Goal: Information Seeking & Learning: Learn about a topic

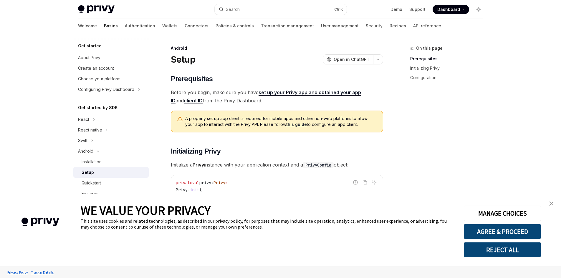
click at [484, 98] on div "On this page Prerequisites Initializing Privy Configuration" at bounding box center [442, 161] width 89 height 233
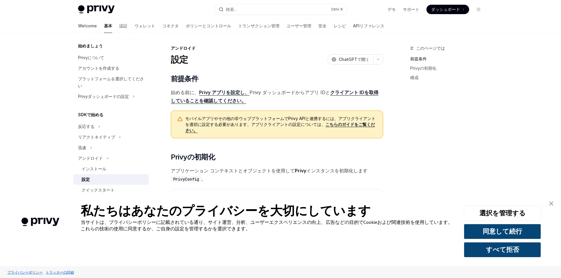
type textarea "*"
click at [553, 203] on link "バナーを閉じる" at bounding box center [551, 204] width 12 height 12
click at [523, 160] on div "メインコンテンツへスキップ Privy Docs ホームページ 検索... Ctrl + K デモ サポート Dashboard ダッシュボード Search…" at bounding box center [280, 280] width 561 height 560
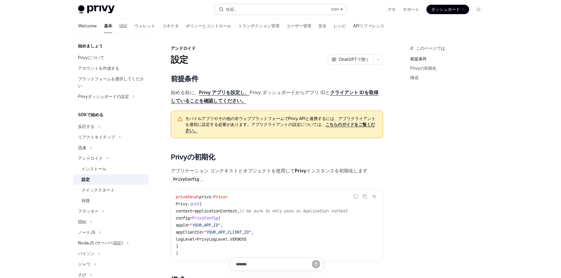
click at [277, 9] on button "検索... Ctrl + K" at bounding box center [281, 9] width 132 height 11
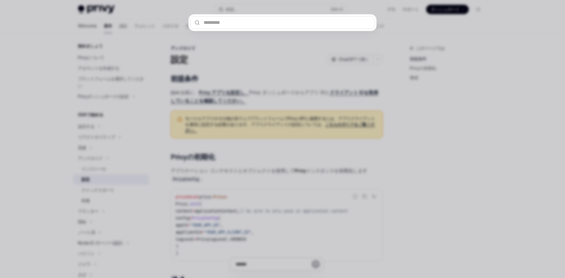
click at [468, 59] on div at bounding box center [282, 139] width 565 height 278
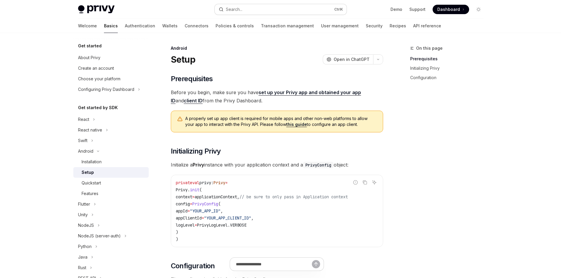
click at [298, 8] on button "Search... Ctrl K" at bounding box center [281, 9] width 132 height 11
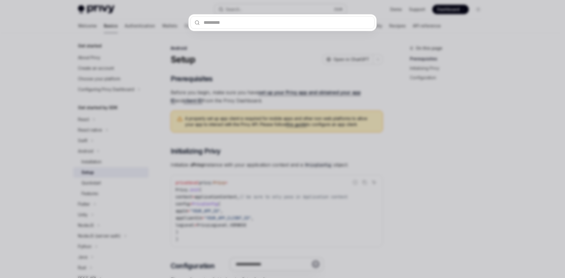
click at [280, 9] on div at bounding box center [282, 139] width 565 height 278
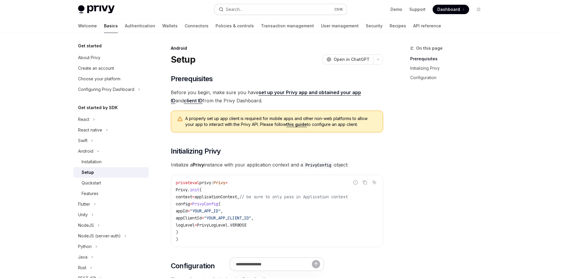
click at [273, 10] on button "Search... Ctrl K" at bounding box center [281, 9] width 132 height 11
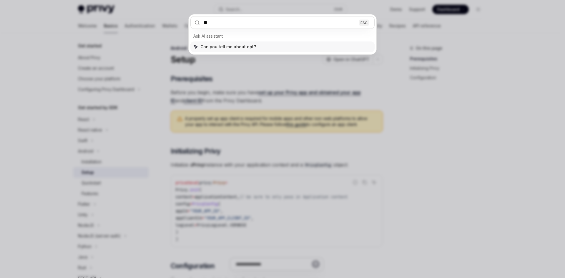
type input "*"
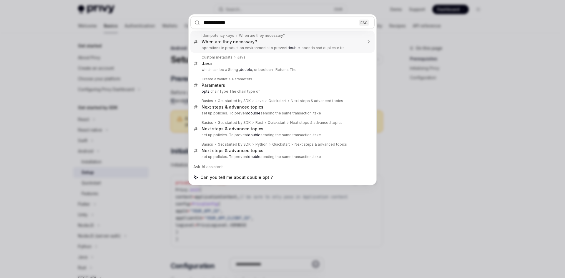
type input "**********"
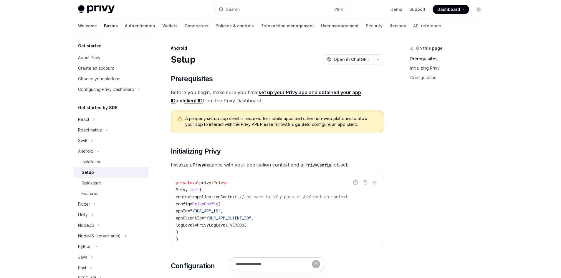
type textarea "*"
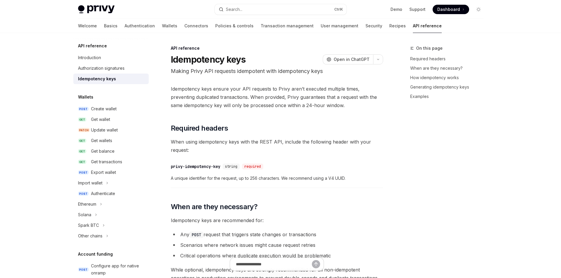
scroll to position [33, 0]
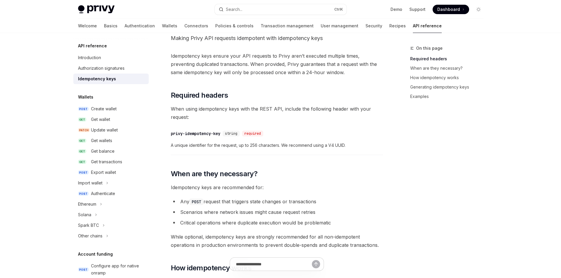
drag, startPoint x: 523, startPoint y: 27, endPoint x: 507, endPoint y: 16, distance: 19.9
click at [523, 27] on div at bounding box center [280, 16] width 561 height 33
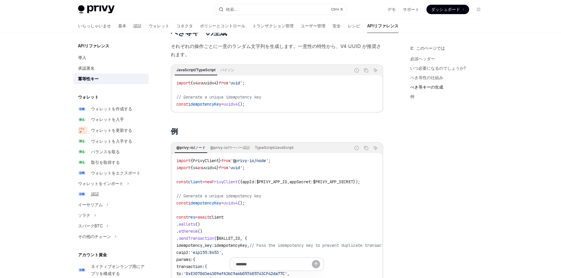
scroll to position [524, 0]
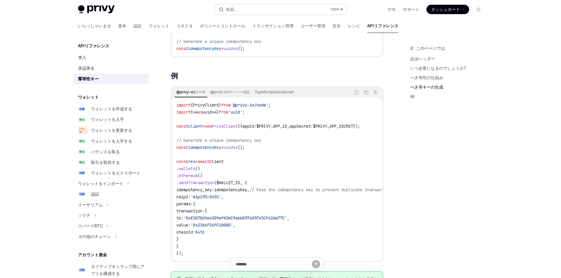
click at [294, 5] on button "検索... Ctrl + K" at bounding box center [281, 9] width 132 height 11
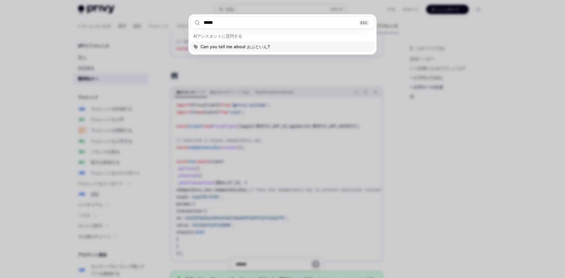
type input "*****"
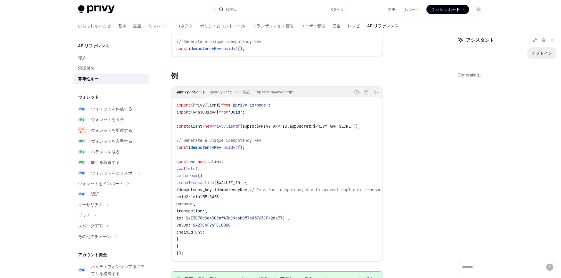
type textarea "*"
